Goal: Download file/media

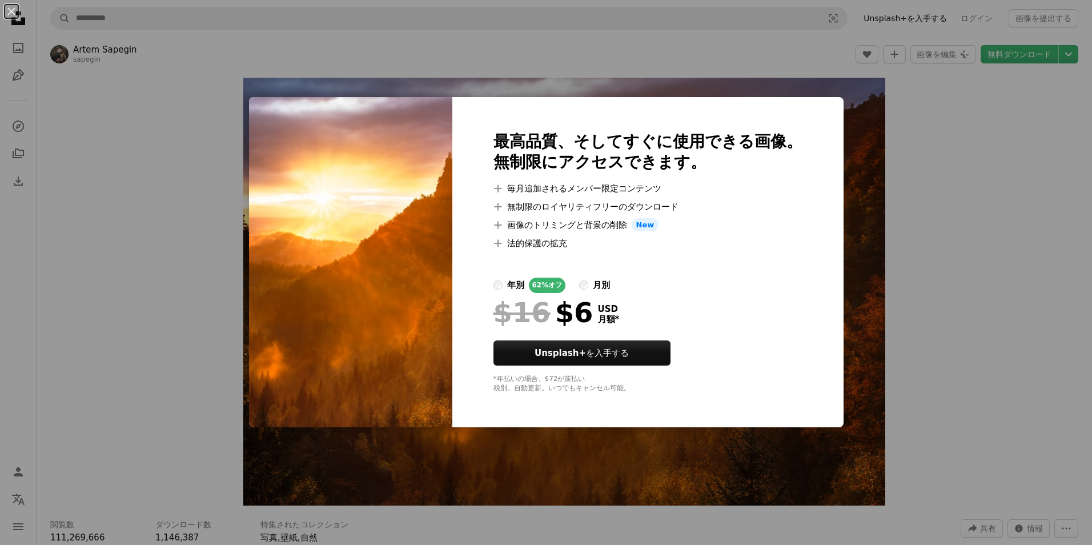
click at [824, 222] on div "An X shape 最高品質、そしてすぐに使用できる画像。 無制限にアクセスできます。 A plus sign 毎月追加されるメンバー限定コンテンツ A p…" at bounding box center [546, 272] width 1092 height 545
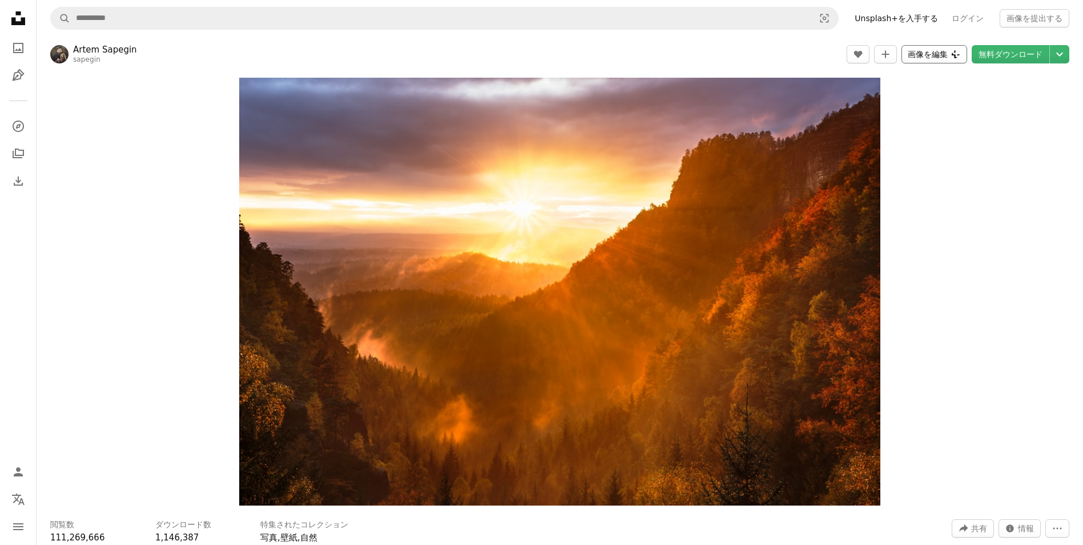
click at [961, 53] on icon "Plus sign for Unsplash+" at bounding box center [955, 54] width 9 height 9
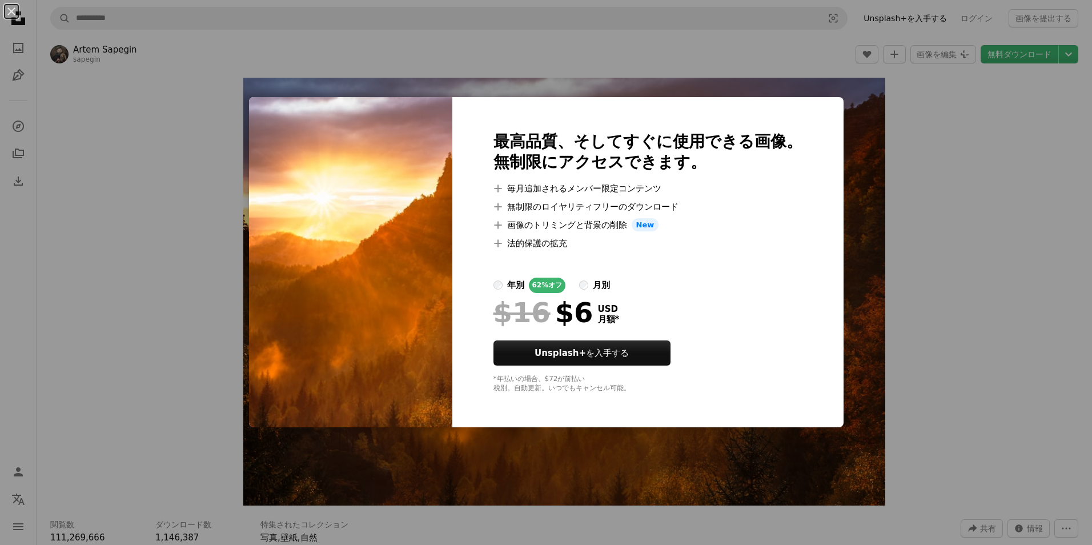
drag, startPoint x: 913, startPoint y: 188, endPoint x: 921, endPoint y: 164, distance: 25.5
click at [914, 186] on div "An X shape 最高品質、そしてすぐに使用できる画像。 無制限にアクセスできます。 A plus sign 毎月追加されるメンバー限定コンテンツ A p…" at bounding box center [546, 272] width 1092 height 545
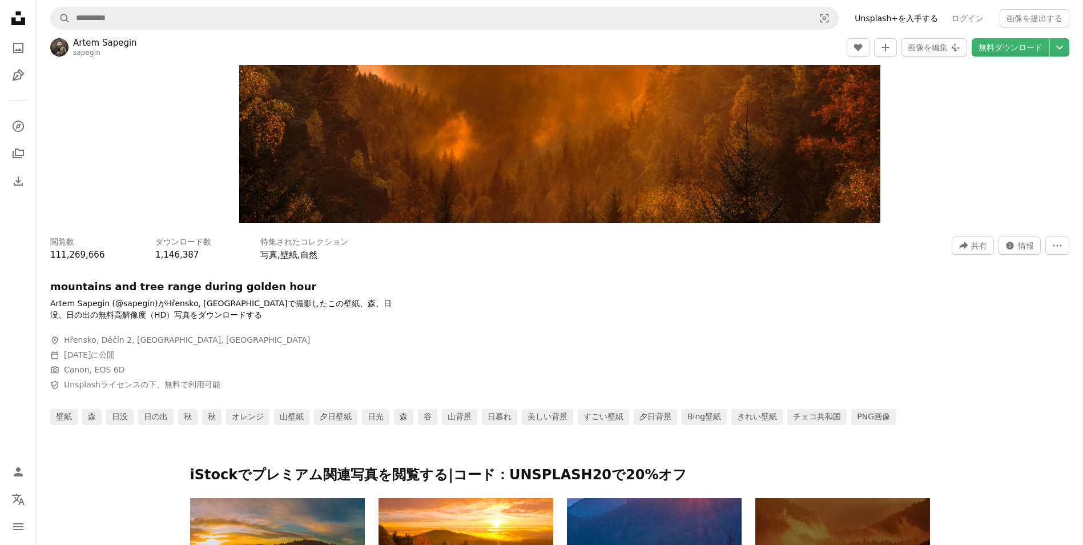
scroll to position [286, 0]
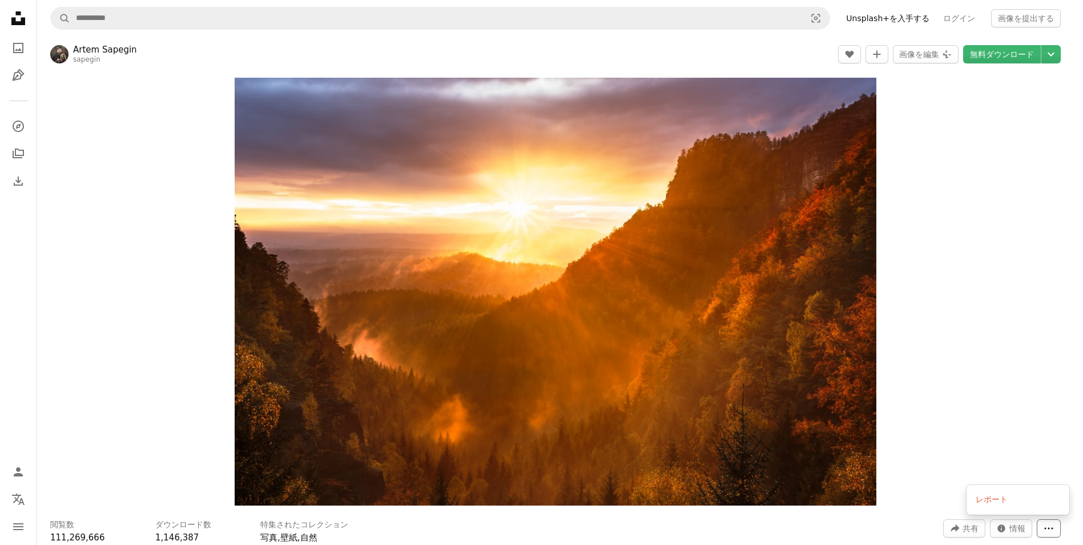
click at [1050, 519] on button "More Actions" at bounding box center [1049, 528] width 24 height 18
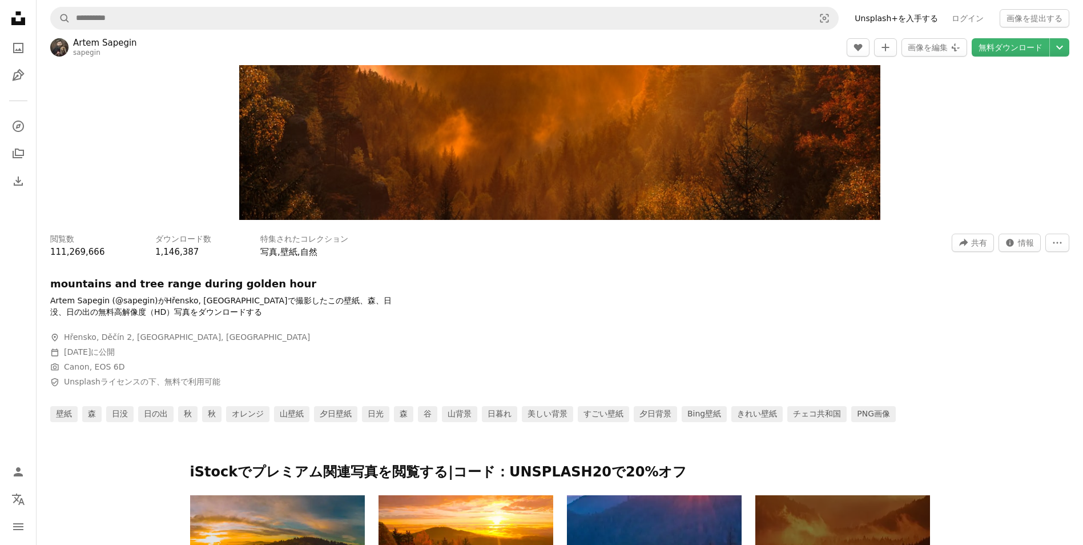
drag, startPoint x: 993, startPoint y: 176, endPoint x: 1000, endPoint y: 159, distance: 19.2
click at [1053, 54] on icon "Chevron down" at bounding box center [1060, 48] width 18 height 14
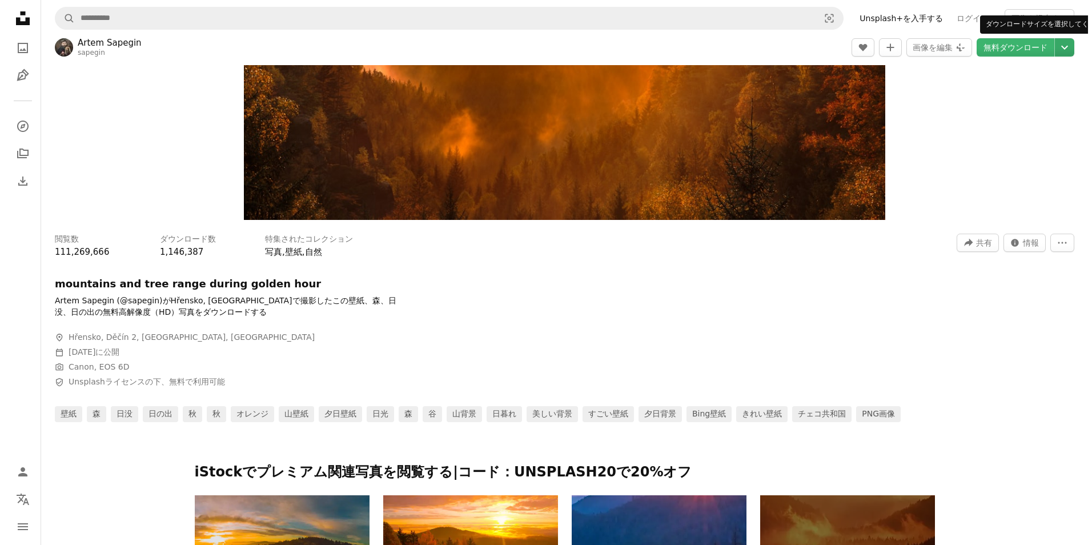
scroll to position [0, 0]
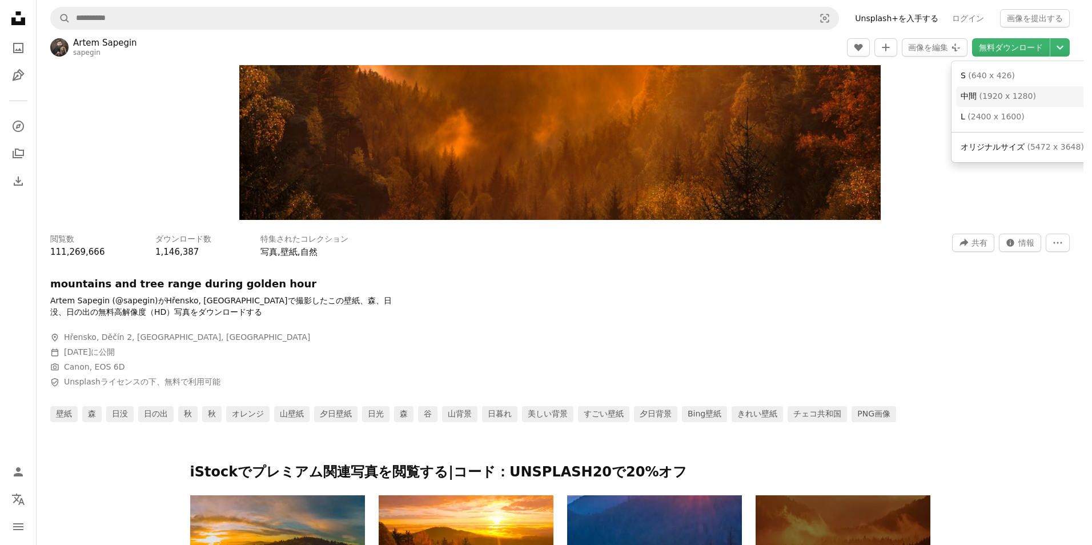
click at [975, 91] on span "中間" at bounding box center [969, 95] width 16 height 9
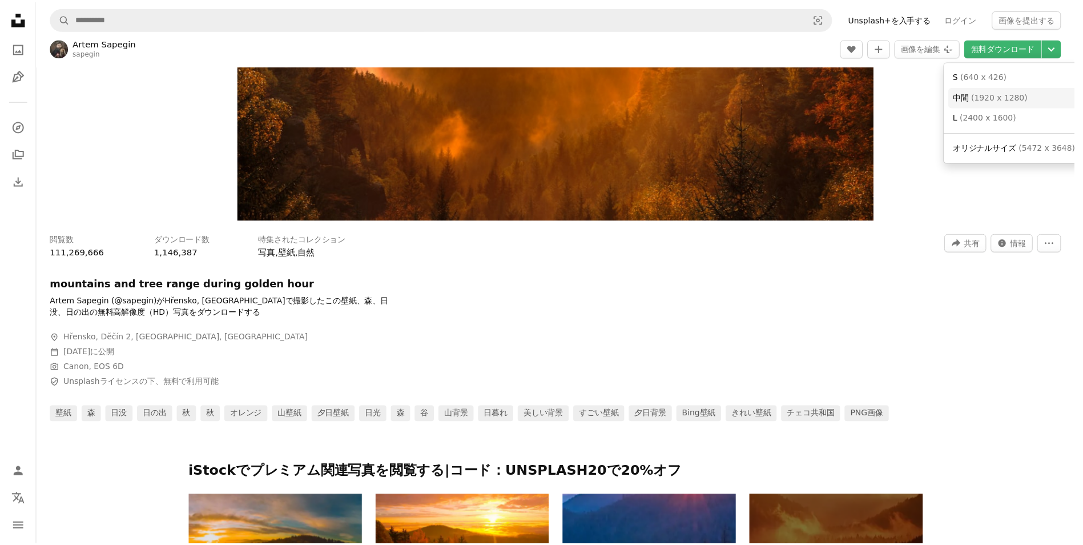
scroll to position [286, 0]
